Goal: Task Accomplishment & Management: Use online tool/utility

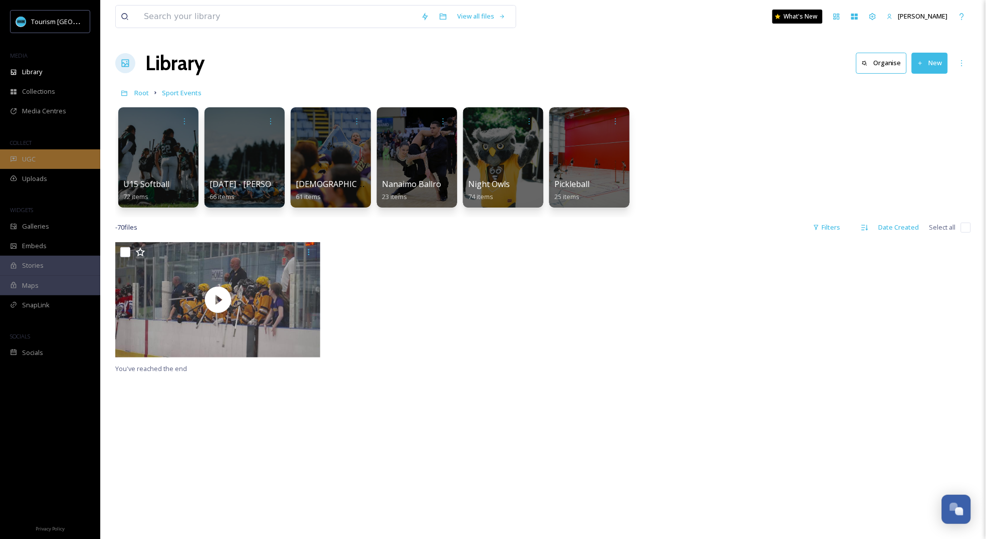
click at [49, 154] on div "UGC" at bounding box center [50, 159] width 100 height 20
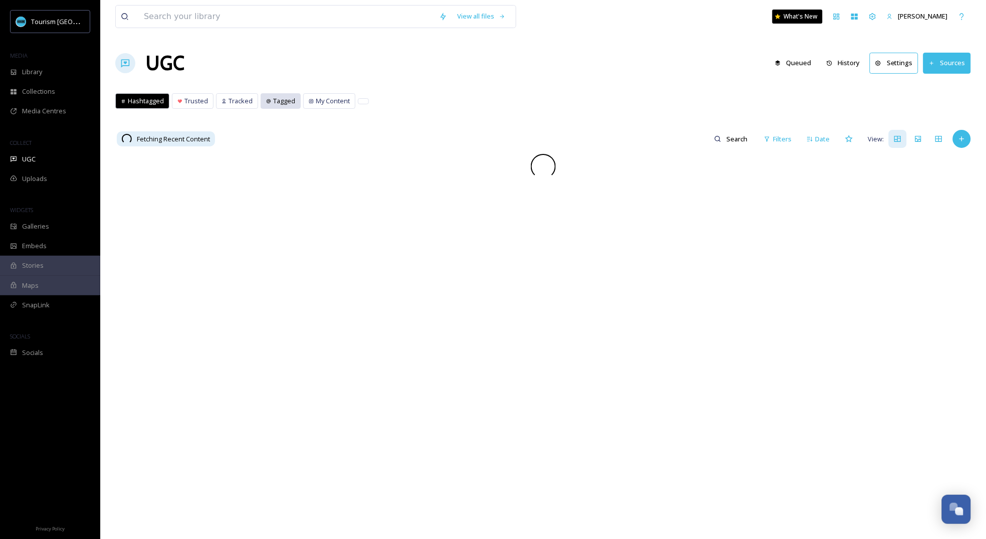
click at [268, 102] on icon at bounding box center [268, 101] width 5 height 5
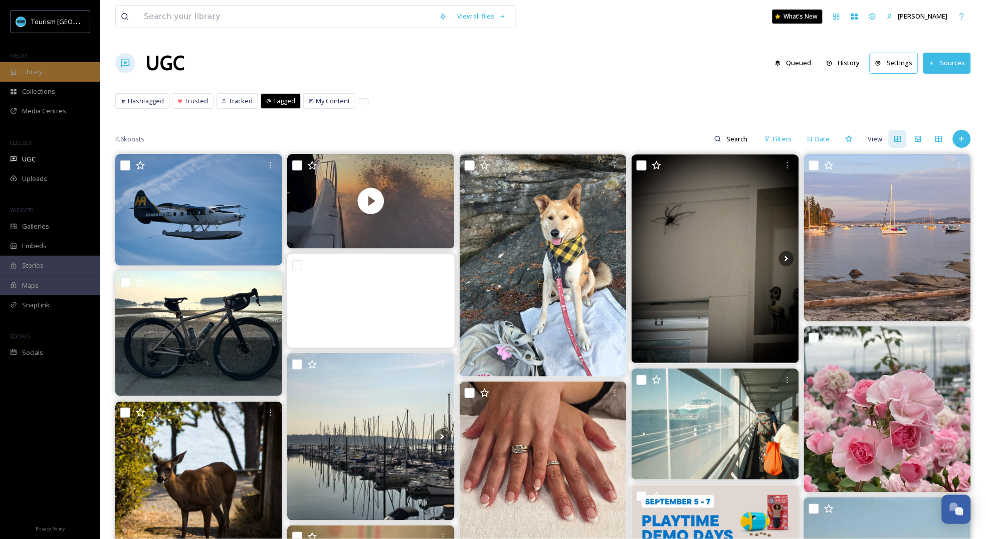
click at [49, 67] on div "Library" at bounding box center [50, 72] width 100 height 20
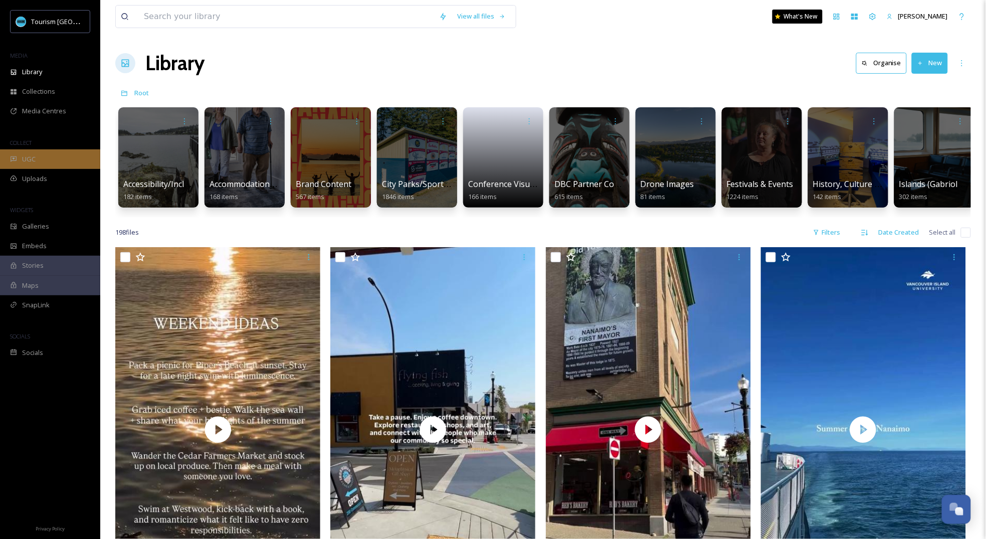
click at [69, 150] on div "UGC" at bounding box center [50, 159] width 100 height 20
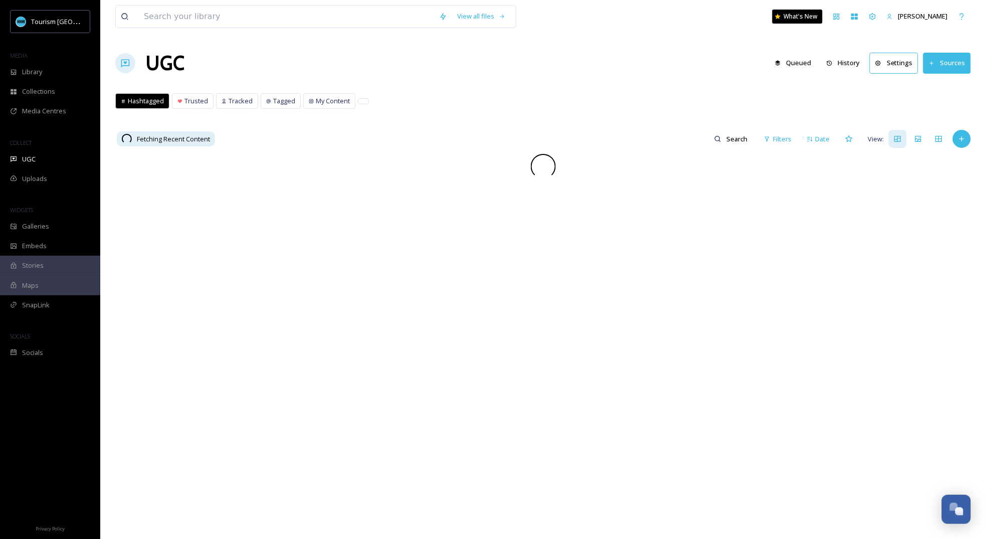
click at [846, 62] on button "History" at bounding box center [844, 63] width 44 height 20
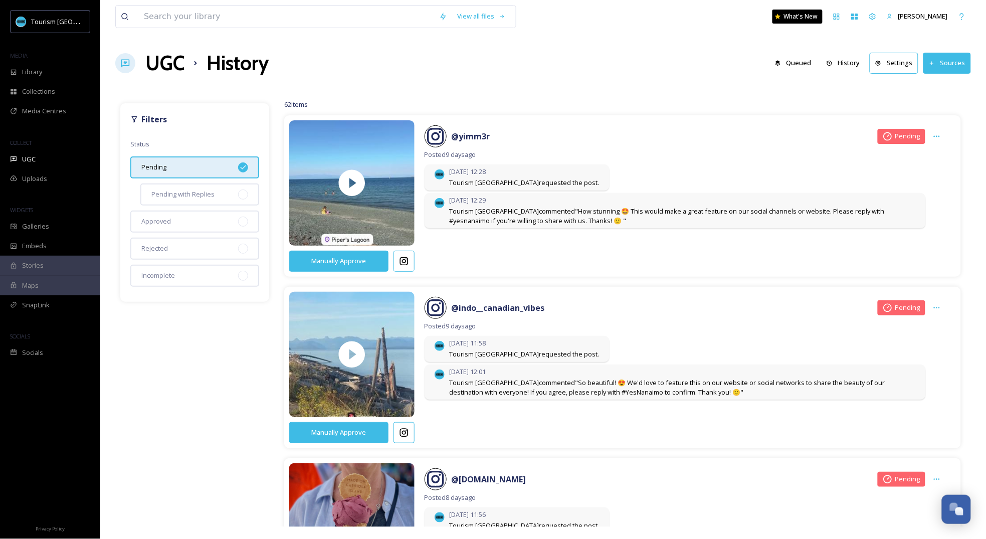
click at [646, 102] on div "62 items Manually Approve @ yimm3r Pending Posted [DATE] [DATE] 12:28 Tourism […" at bounding box center [622, 312] width 697 height 429
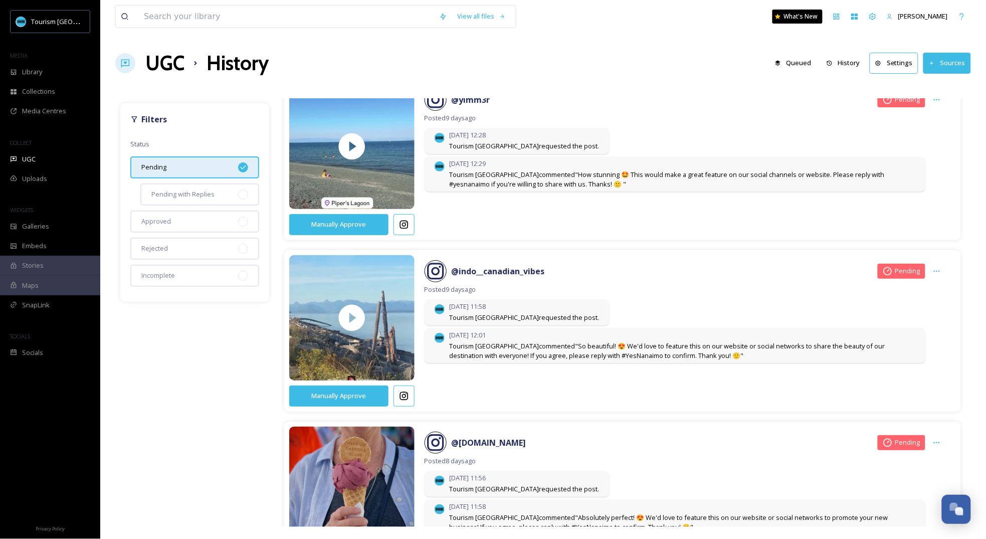
scroll to position [48, 0]
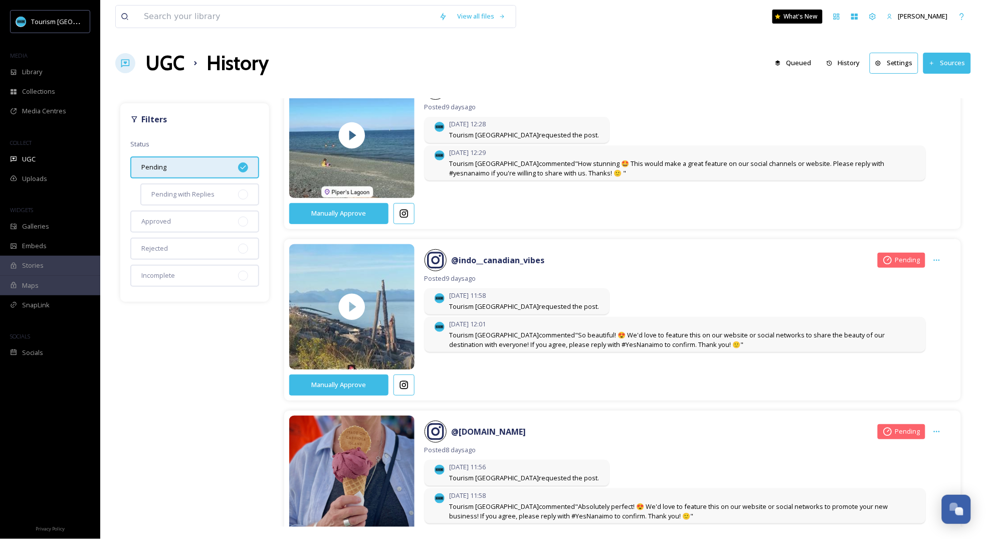
click at [403, 383] on icon at bounding box center [404, 385] width 9 height 9
click at [638, 206] on div "Manually Approve @ yimm3r Pending Posted [DATE] [DATE] 12:28 Tourism [GEOGRAPHI…" at bounding box center [622, 148] width 667 height 151
click at [404, 218] on icon at bounding box center [404, 214] width 10 height 10
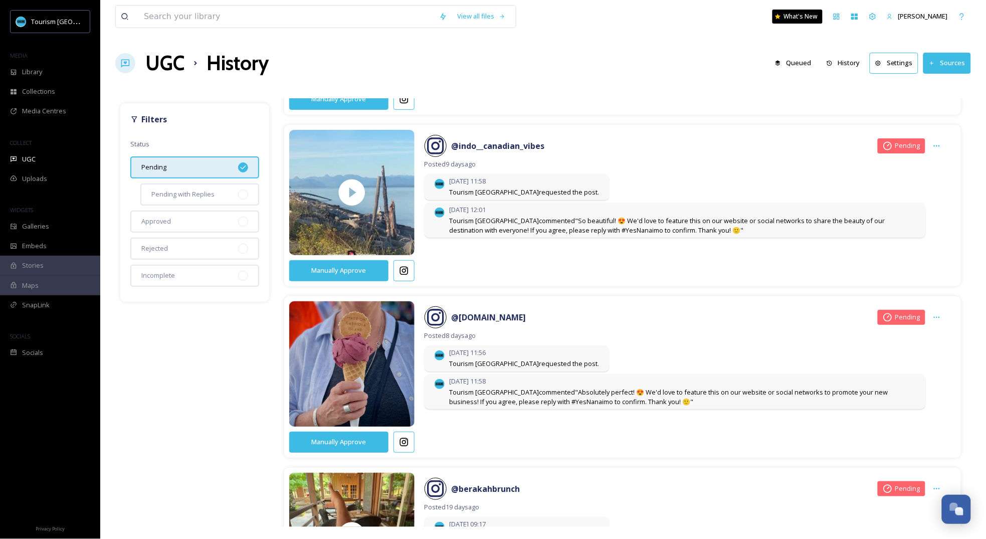
click at [408, 442] on icon at bounding box center [404, 442] width 10 height 10
click at [351, 435] on button "Manually Approve" at bounding box center [338, 442] width 99 height 21
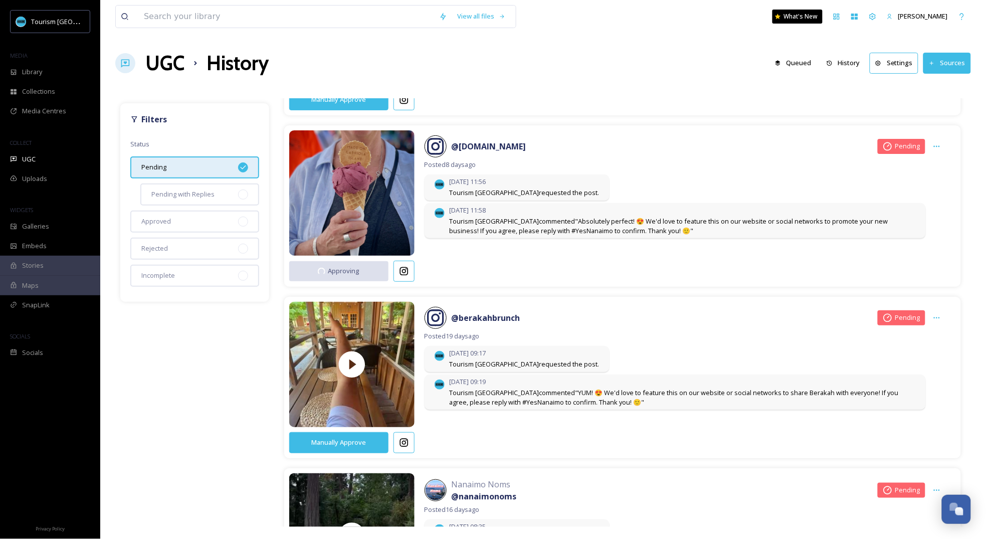
scroll to position [350, 0]
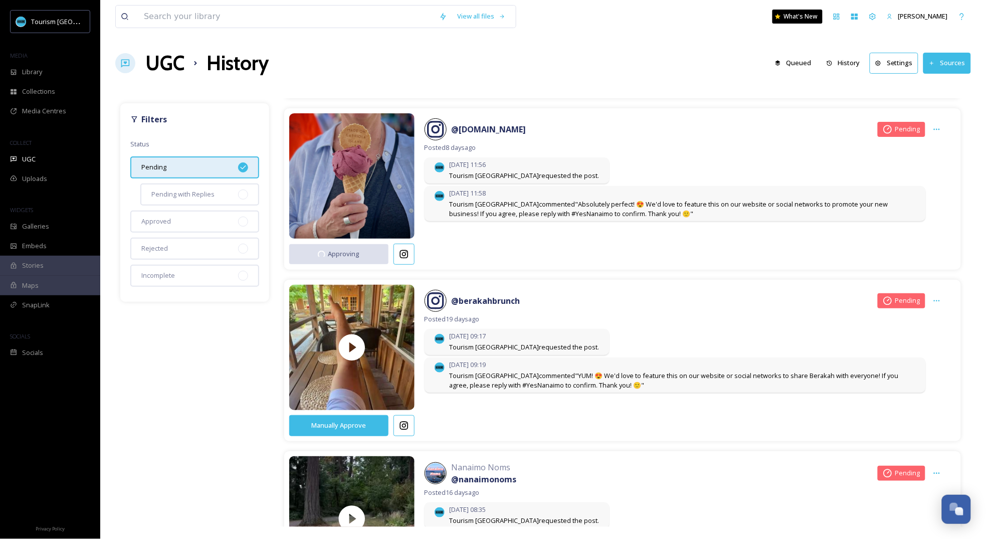
click at [409, 431] on button at bounding box center [404, 425] width 21 height 21
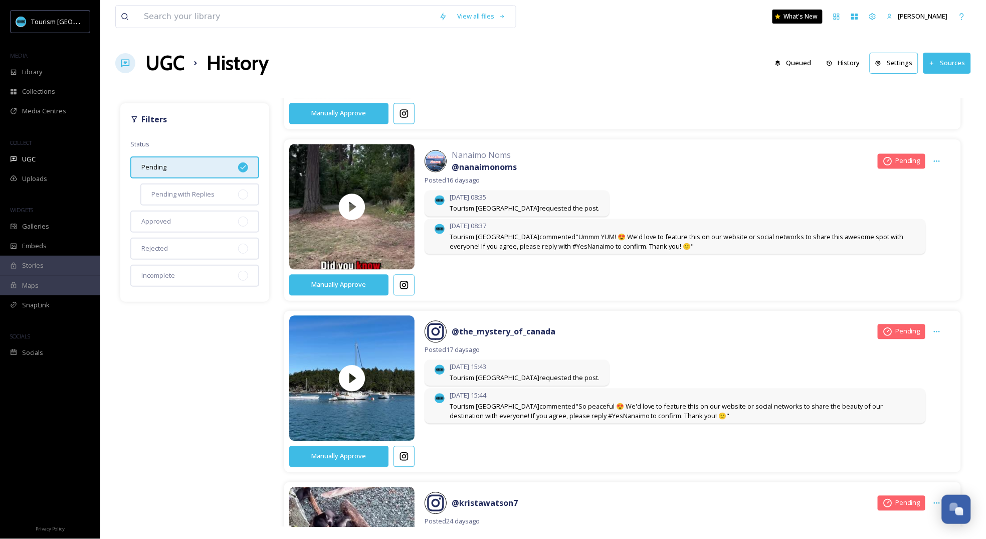
scroll to position [682, 0]
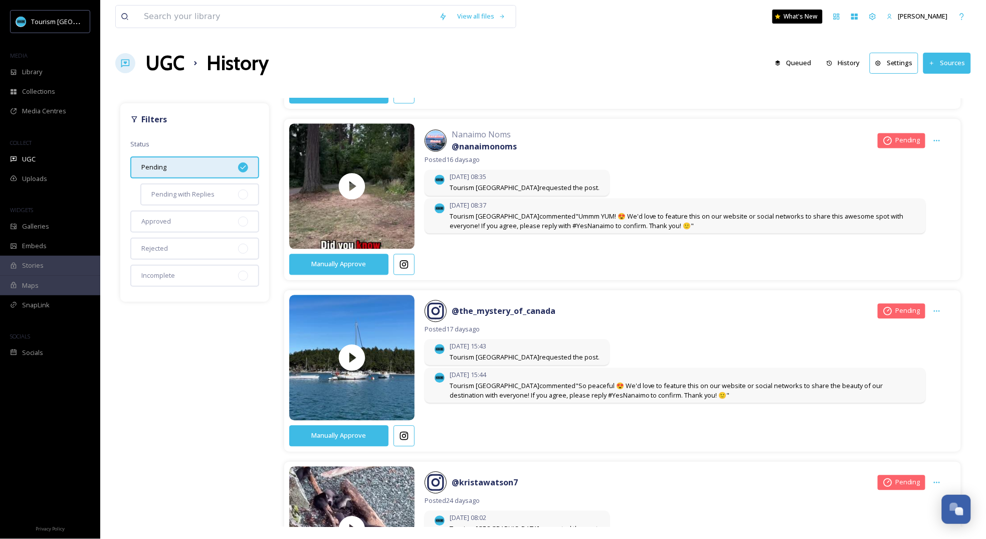
click at [407, 440] on icon at bounding box center [404, 436] width 10 height 10
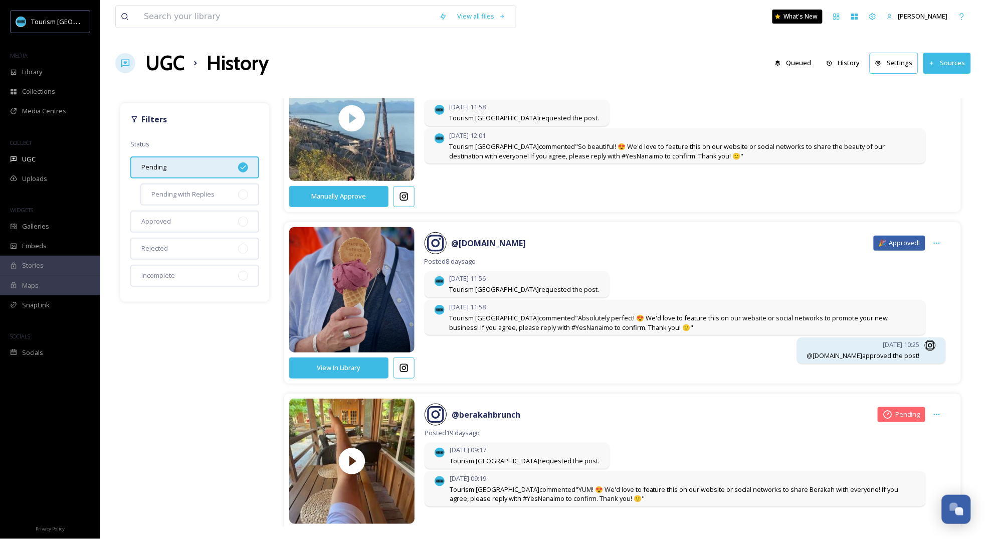
scroll to position [233, 0]
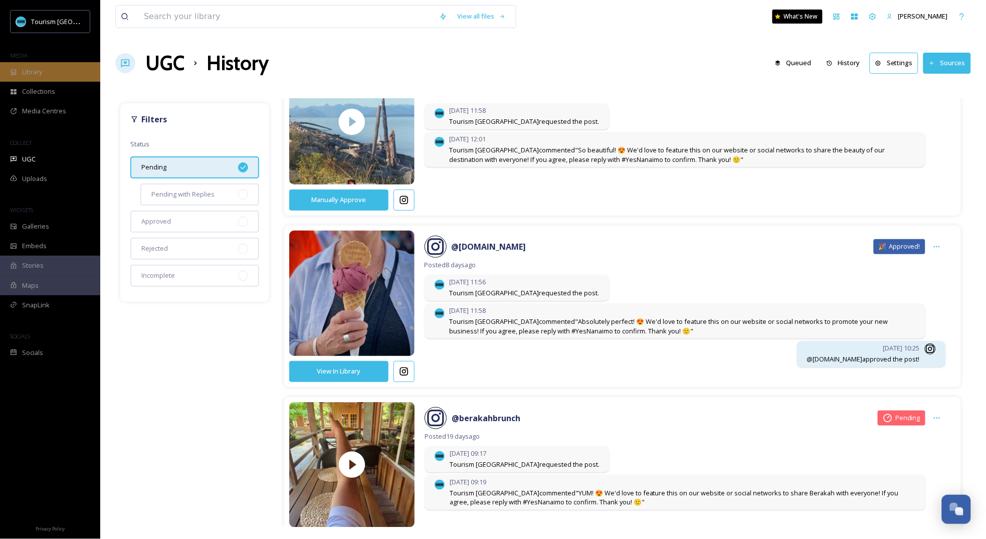
click at [58, 67] on div "Library" at bounding box center [50, 72] width 100 height 20
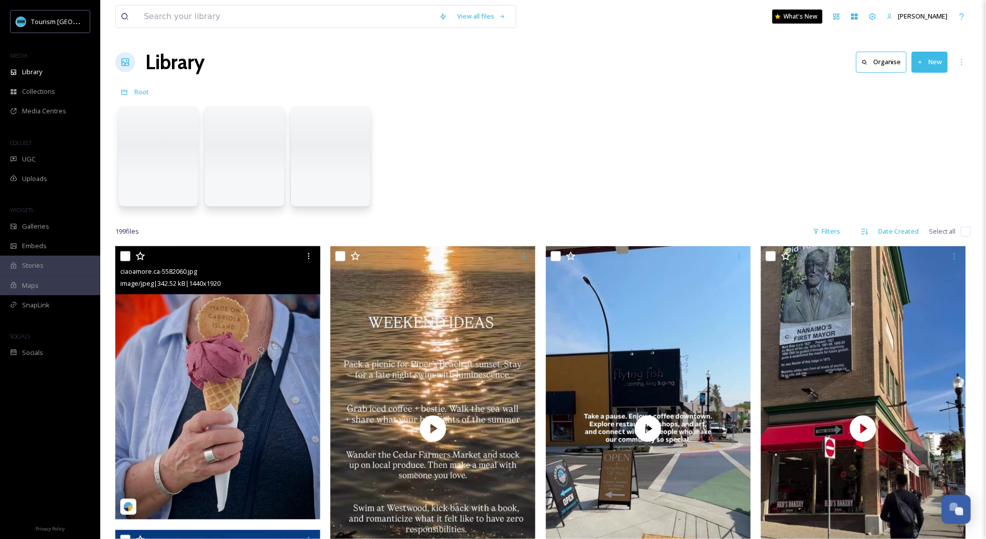
scroll to position [111, 0]
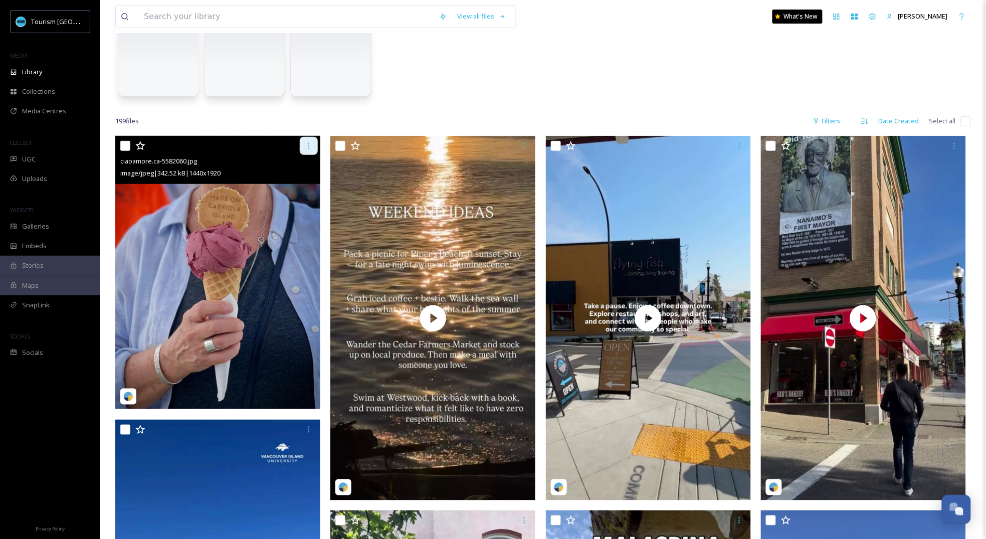
click at [314, 142] on div at bounding box center [309, 146] width 18 height 18
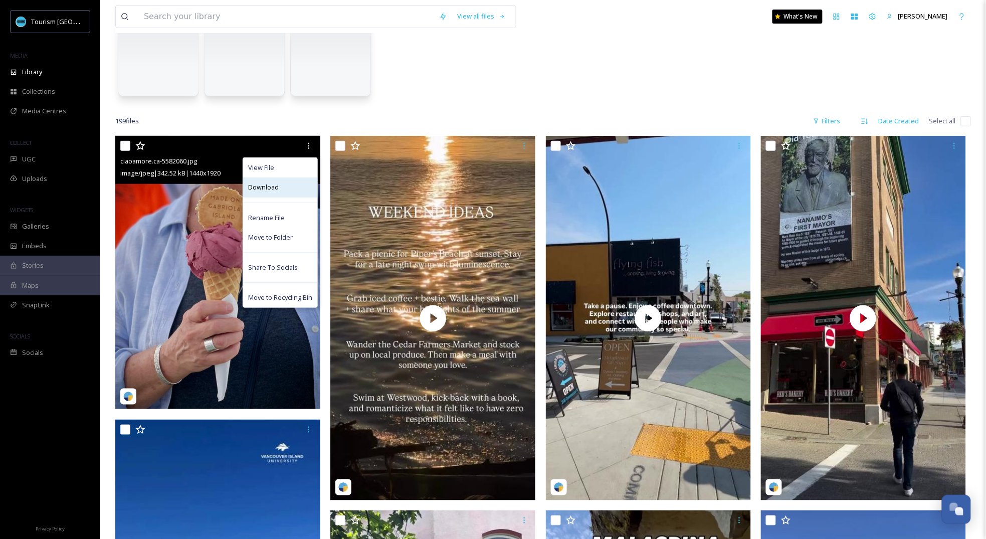
click at [281, 189] on div "Download" at bounding box center [280, 187] width 74 height 20
